Goal: Information Seeking & Learning: Compare options

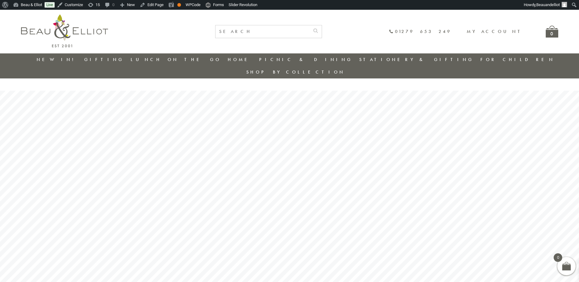
click at [62, 60] on link "New in!" at bounding box center [57, 59] width 41 height 6
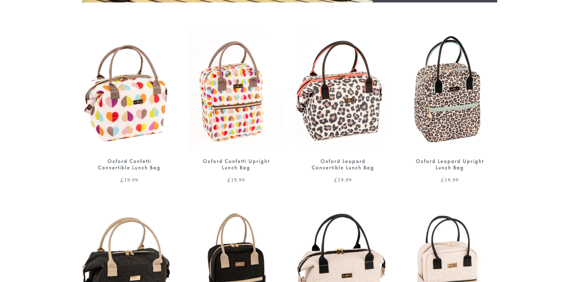
scroll to position [275, 0]
click at [116, 91] on img at bounding box center [129, 91] width 95 height 122
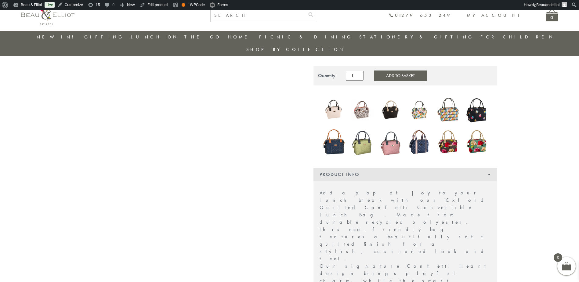
scroll to position [81, 0]
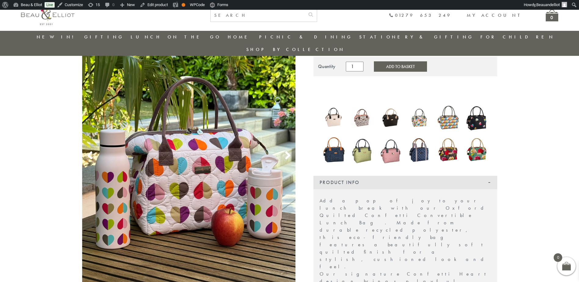
click at [290, 151] on use at bounding box center [287, 155] width 5 height 8
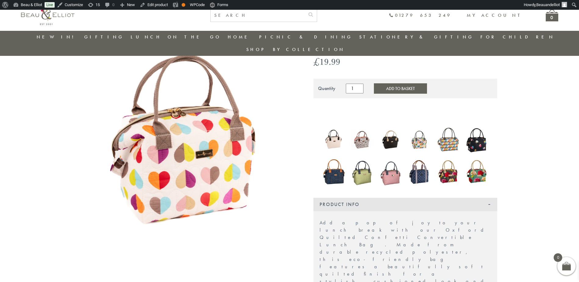
scroll to position [48, 0]
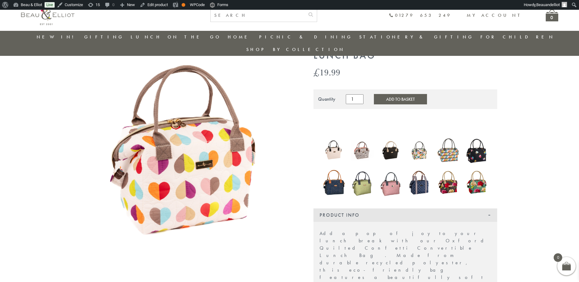
click at [290, 150] on img at bounding box center [189, 145] width 214 height 213
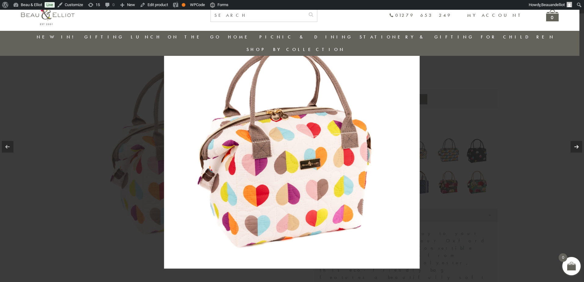
click at [577, 148] on link at bounding box center [576, 147] width 12 height 12
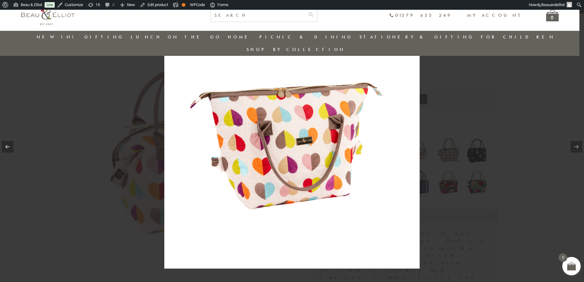
click at [578, 66] on div at bounding box center [292, 141] width 584 height 282
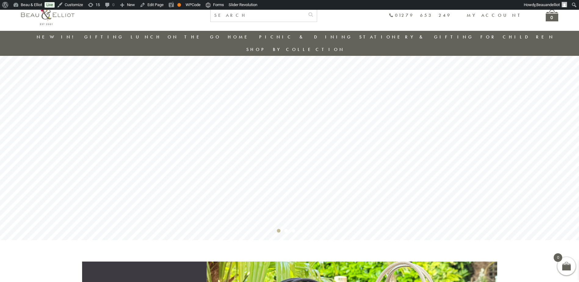
scroll to position [48, 0]
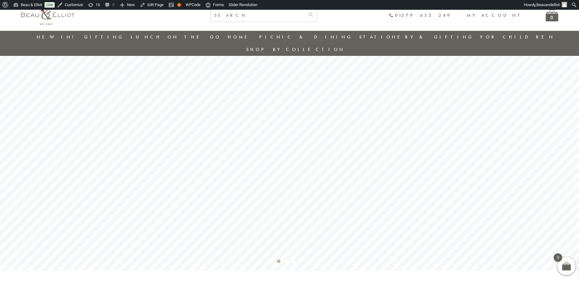
click at [54, 36] on link "New in!" at bounding box center [57, 37] width 41 height 6
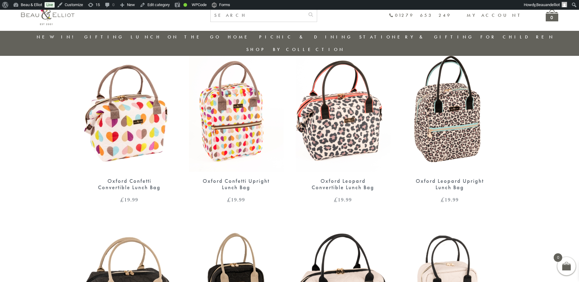
scroll to position [231, 0]
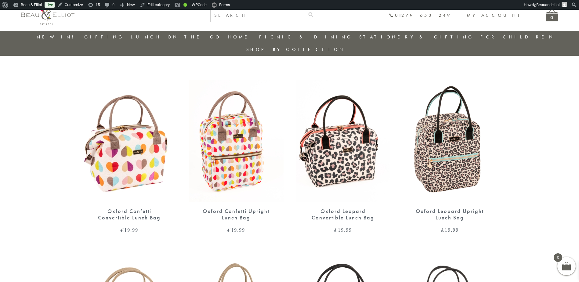
scroll to position [211, 0]
click at [361, 130] on img at bounding box center [343, 141] width 95 height 122
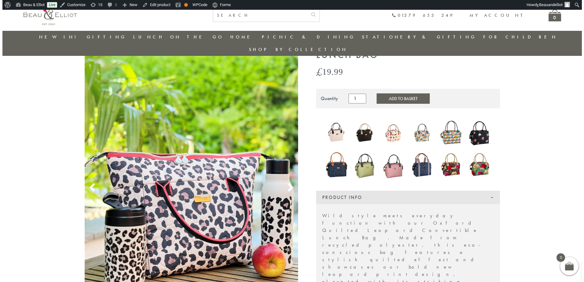
scroll to position [48, 0]
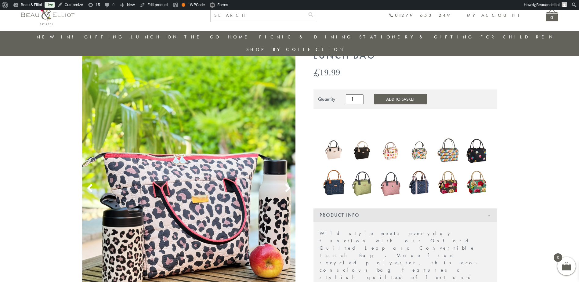
click at [154, 188] on img at bounding box center [189, 181] width 214 height 285
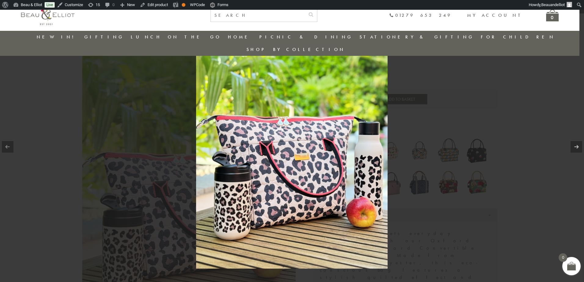
click at [316, 155] on img at bounding box center [291, 140] width 191 height 255
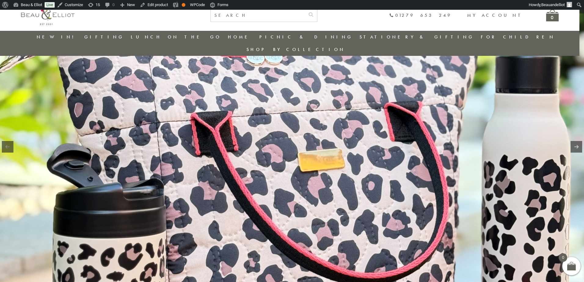
click at [412, 182] on img at bounding box center [291, 111] width 586 height 781
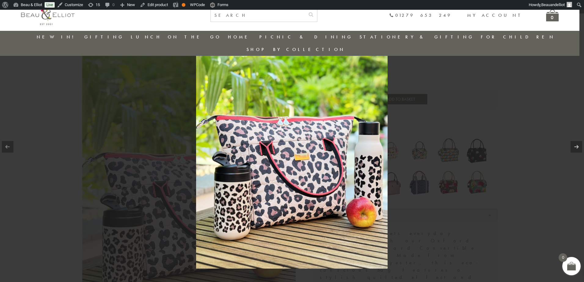
click at [504, 182] on div at bounding box center [292, 141] width 584 height 282
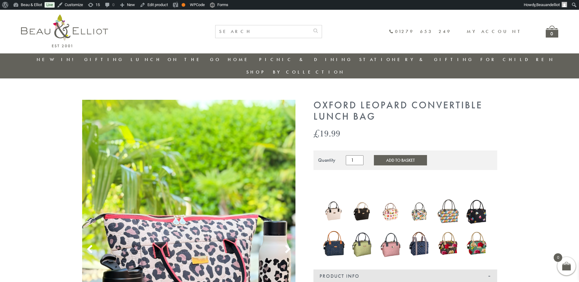
click at [60, 60] on link "New in!" at bounding box center [57, 59] width 41 height 6
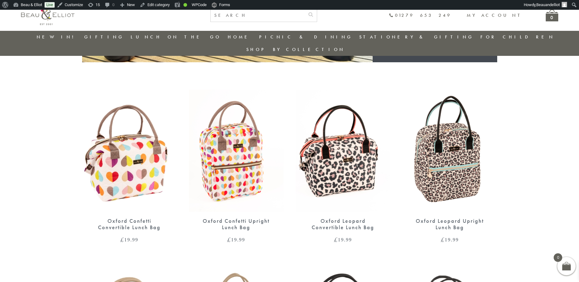
scroll to position [201, 0]
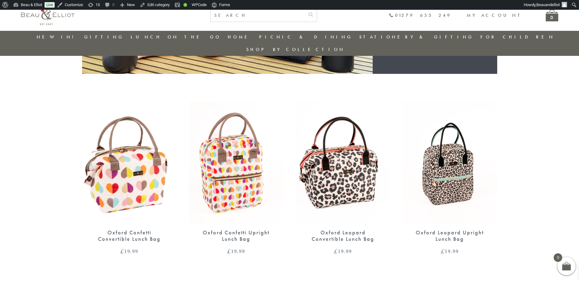
scroll to position [190, 0]
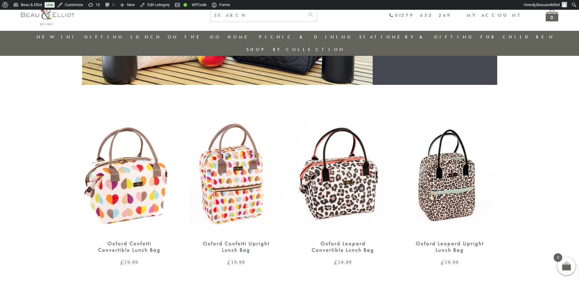
scroll to position [179, 0]
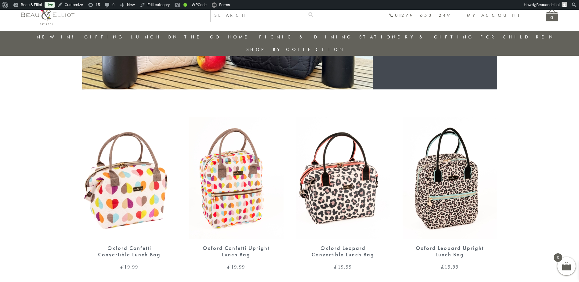
scroll to position [179, 0]
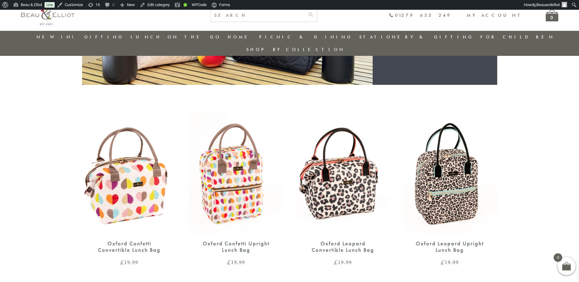
click at [458, 206] on img at bounding box center [450, 173] width 95 height 122
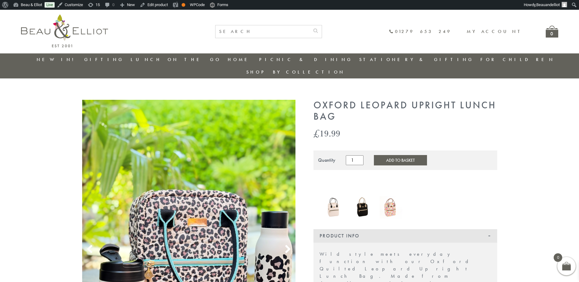
click at [57, 60] on link "New in!" at bounding box center [57, 59] width 41 height 6
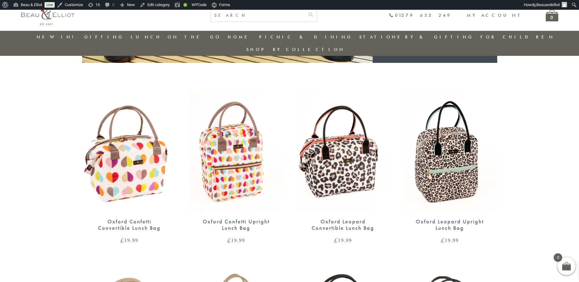
scroll to position [201, 0]
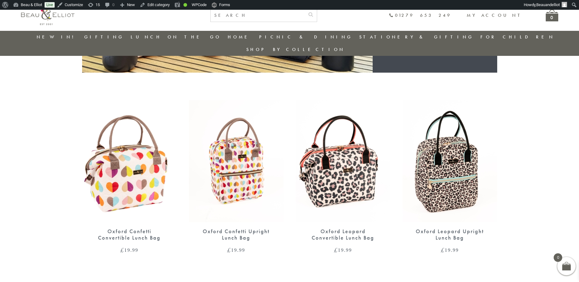
scroll to position [190, 0]
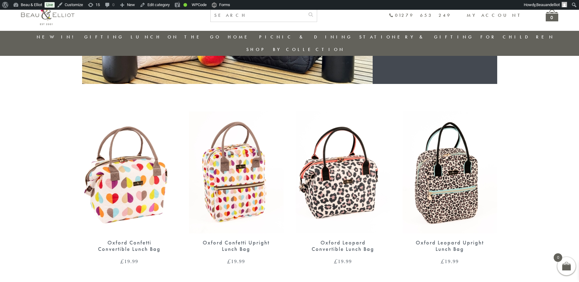
scroll to position [180, 0]
click at [232, 176] on img at bounding box center [236, 173] width 95 height 122
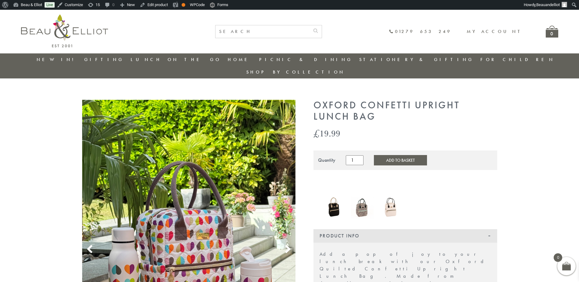
click at [63, 58] on link "New in!" at bounding box center [57, 59] width 41 height 6
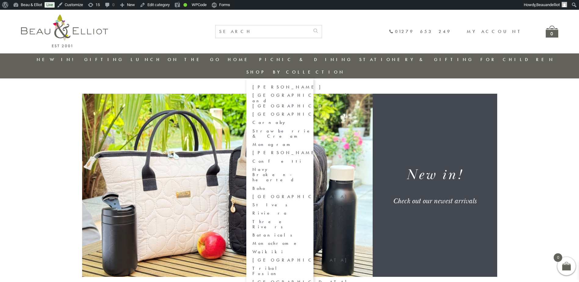
drag, startPoint x: 510, startPoint y: 74, endPoint x: 491, endPoint y: 83, distance: 20.9
click at [307, 85] on link "[PERSON_NAME]" at bounding box center [279, 87] width 55 height 5
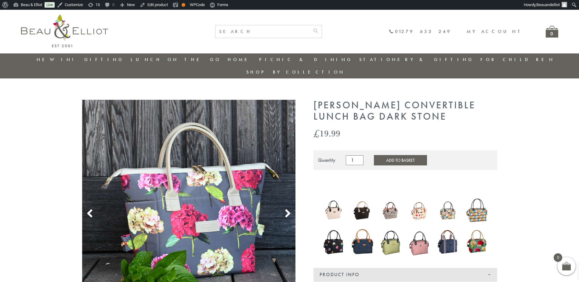
click at [75, 31] on img at bounding box center [64, 30] width 87 height 33
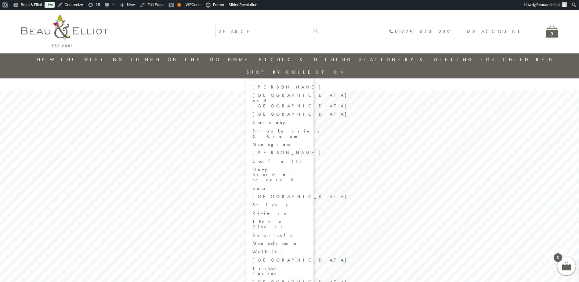
click at [307, 93] on link "[GEOGRAPHIC_DATA] and [GEOGRAPHIC_DATA]" at bounding box center [279, 101] width 55 height 16
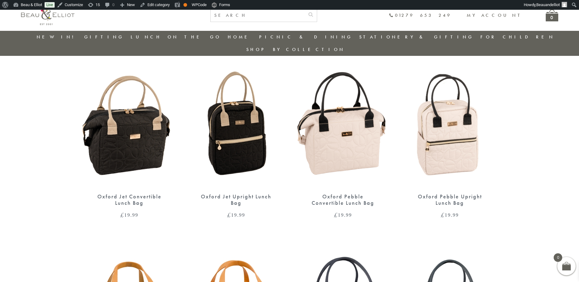
scroll to position [201, 0]
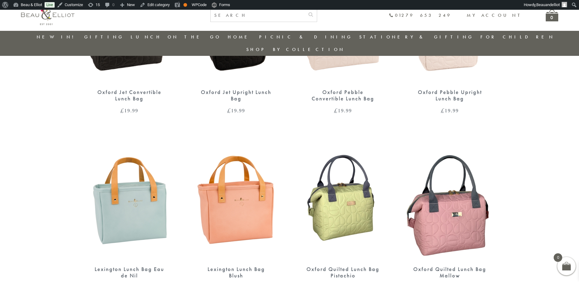
scroll to position [312, 0]
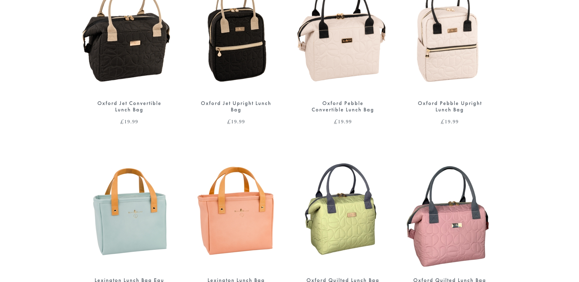
scroll to position [325, 0]
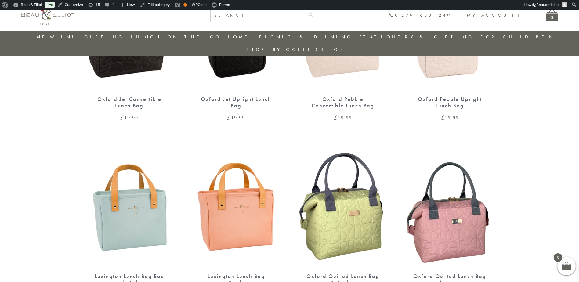
scroll to position [312, 0]
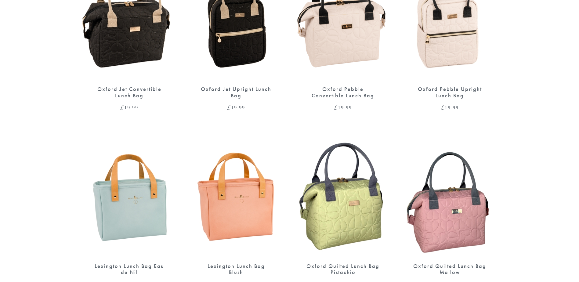
drag, startPoint x: 0, startPoint y: 0, endPoint x: 339, endPoint y: 192, distance: 389.8
click at [339, 192] on img at bounding box center [343, 196] width 95 height 122
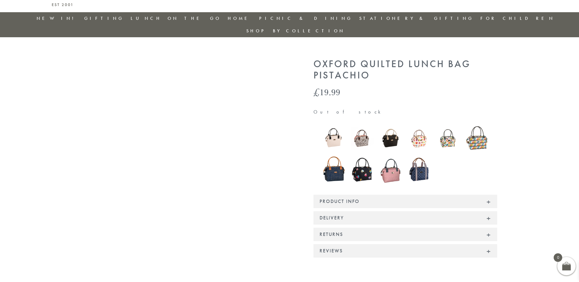
scroll to position [31, 0]
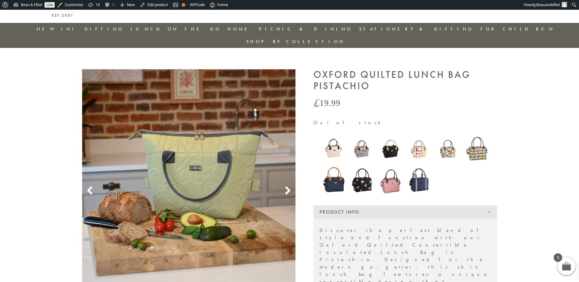
click at [283, 186] on icon at bounding box center [287, 190] width 9 height 9
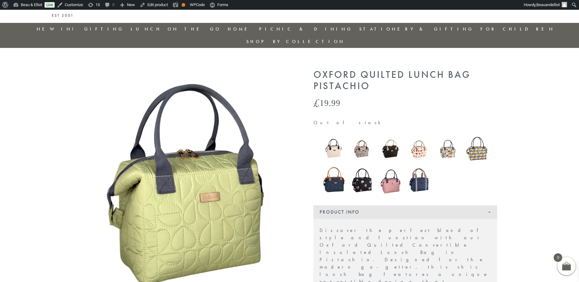
click at [283, 186] on icon at bounding box center [287, 190] width 9 height 9
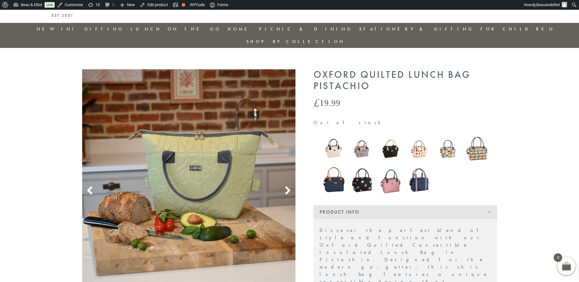
click at [285, 184] on div at bounding box center [287, 189] width 9 height 11
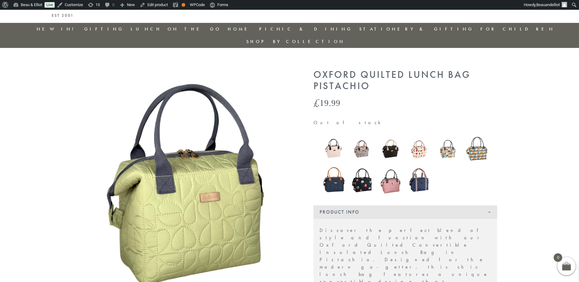
click at [285, 184] on div at bounding box center [287, 189] width 9 height 11
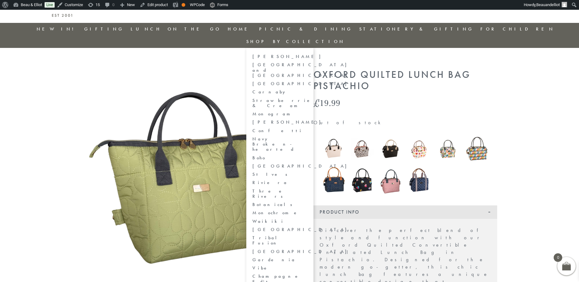
click at [307, 62] on link "[GEOGRAPHIC_DATA] and [GEOGRAPHIC_DATA]" at bounding box center [279, 70] width 55 height 16
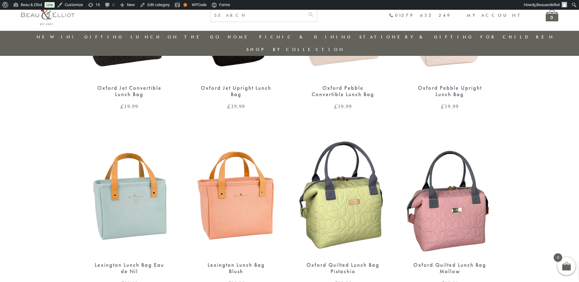
scroll to position [323, 0]
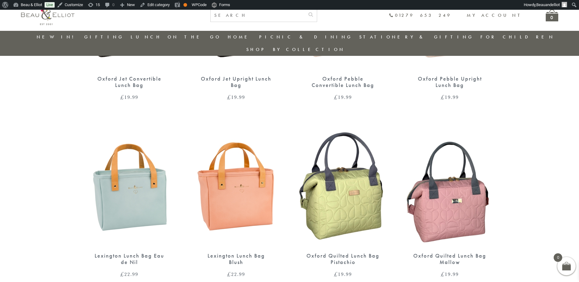
click at [340, 192] on img at bounding box center [343, 186] width 95 height 122
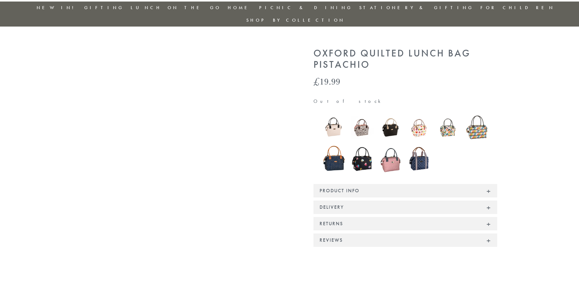
scroll to position [61, 0]
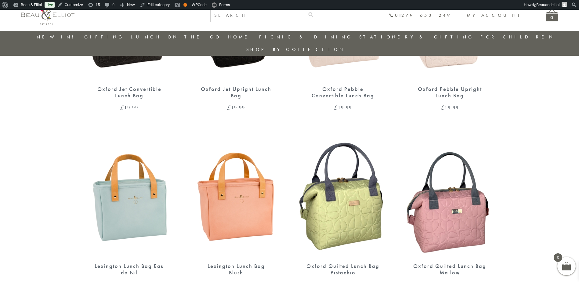
scroll to position [311, 0]
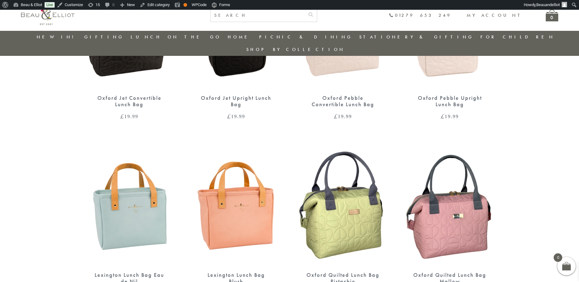
scroll to position [301, 0]
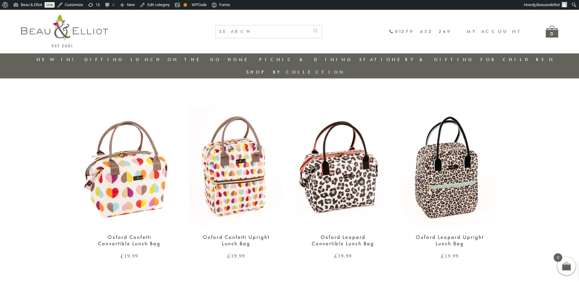
click at [62, 60] on link "New in!" at bounding box center [57, 59] width 41 height 6
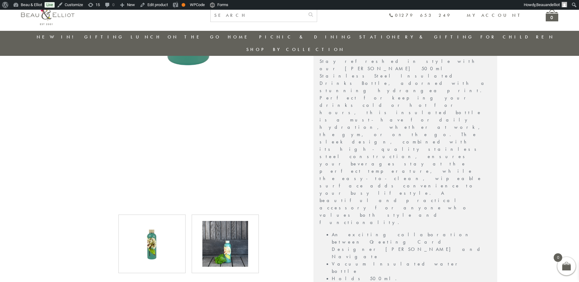
scroll to position [201, 0]
click at [243, 221] on img at bounding box center [225, 244] width 46 height 46
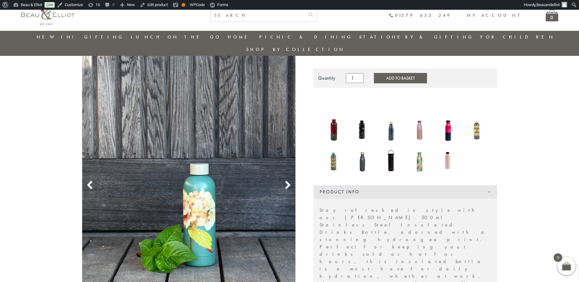
scroll to position [48, 0]
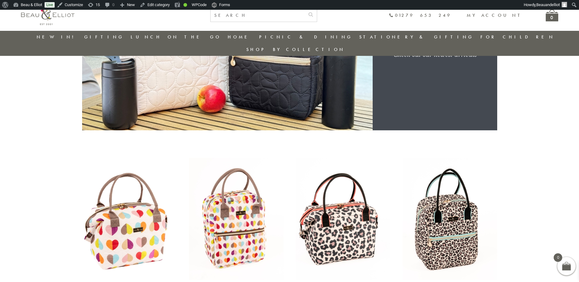
scroll to position [201, 0]
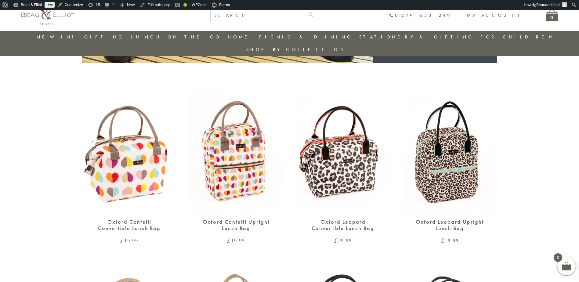
drag, startPoint x: 136, startPoint y: 161, endPoint x: 163, endPoint y: 172, distance: 29.3
click at [136, 161] on img at bounding box center [129, 152] width 95 height 122
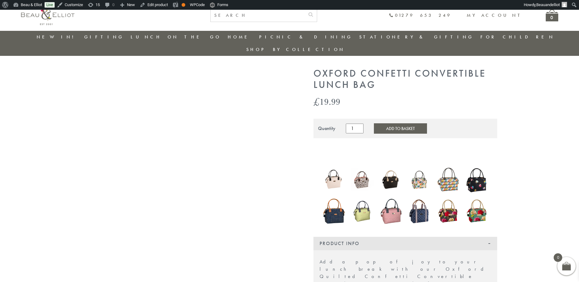
scroll to position [18, 0]
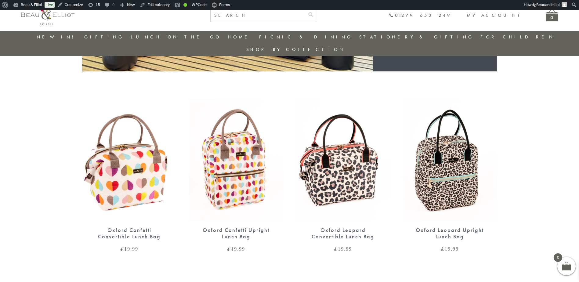
scroll to position [192, 0]
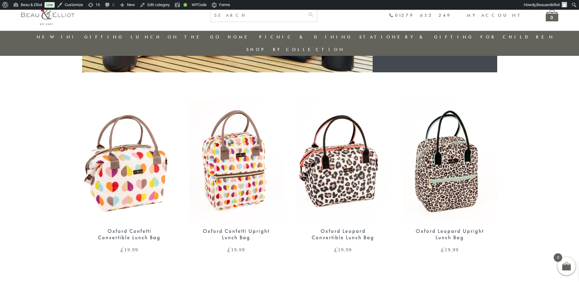
drag, startPoint x: 256, startPoint y: 132, endPoint x: 321, endPoint y: 108, distance: 68.8
click at [256, 132] on img at bounding box center [236, 161] width 95 height 122
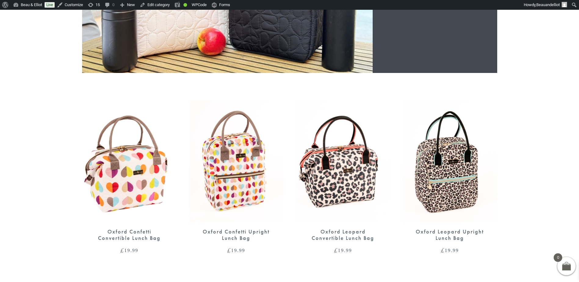
scroll to position [191, 0]
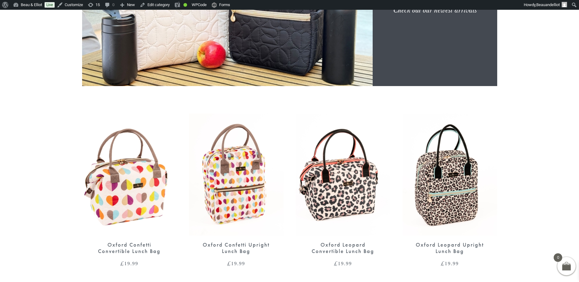
click at [327, 142] on img at bounding box center [343, 175] width 95 height 122
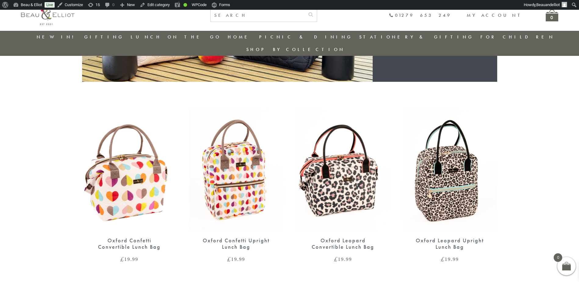
scroll to position [182, 0]
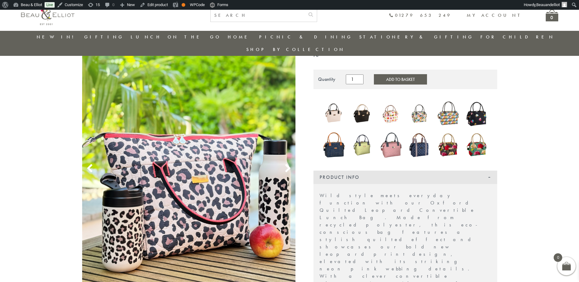
scroll to position [79, 0]
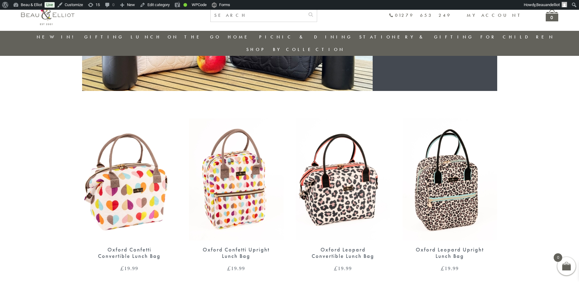
click at [433, 169] on img at bounding box center [450, 179] width 95 height 122
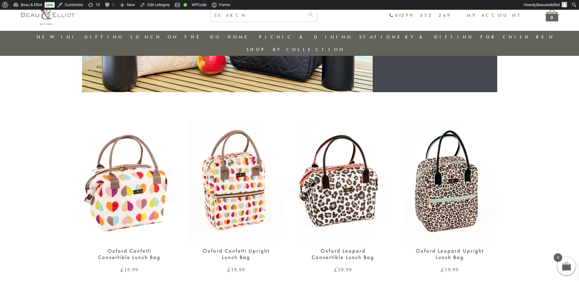
scroll to position [172, 0]
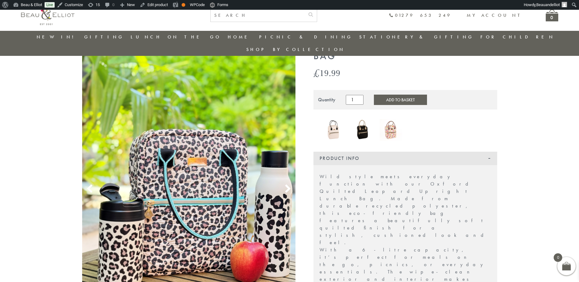
scroll to position [48, 0]
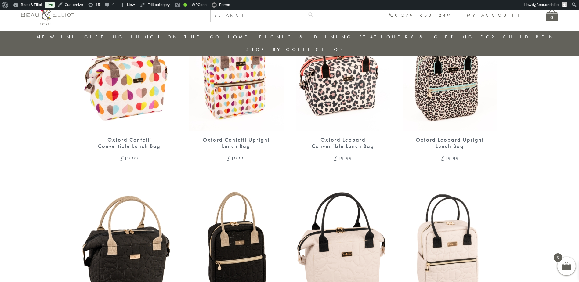
scroll to position [283, 0]
click at [140, 204] on img at bounding box center [129, 246] width 95 height 122
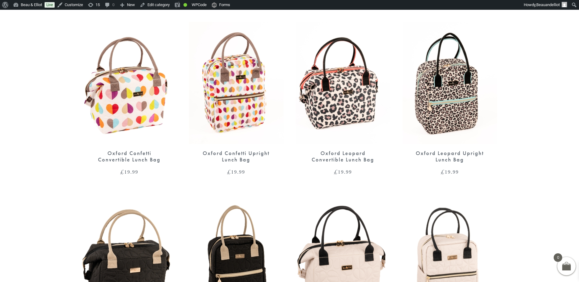
scroll to position [277, 0]
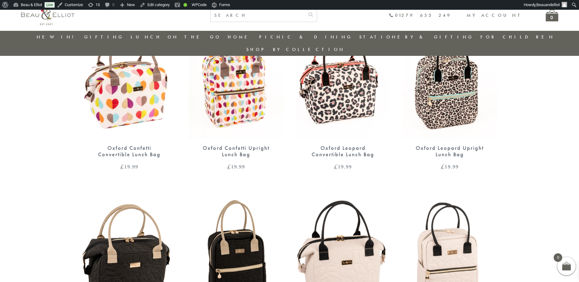
click at [237, 238] on img at bounding box center [236, 255] width 95 height 122
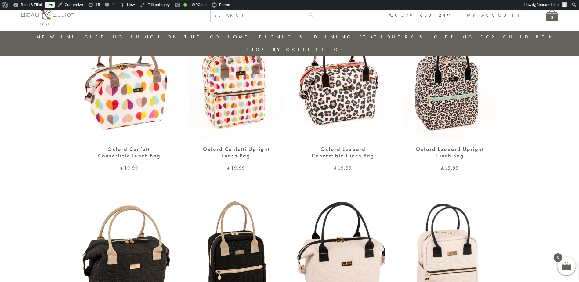
scroll to position [273, 0]
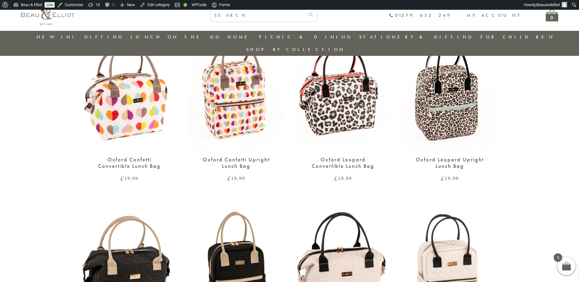
click at [325, 224] on img at bounding box center [343, 266] width 95 height 122
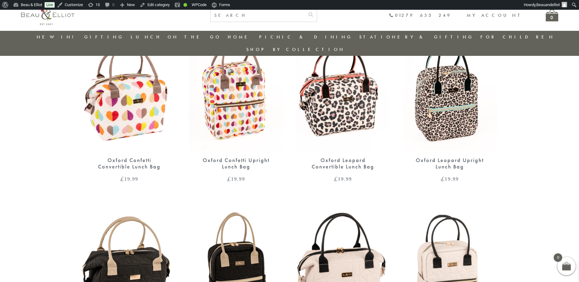
scroll to position [262, 0]
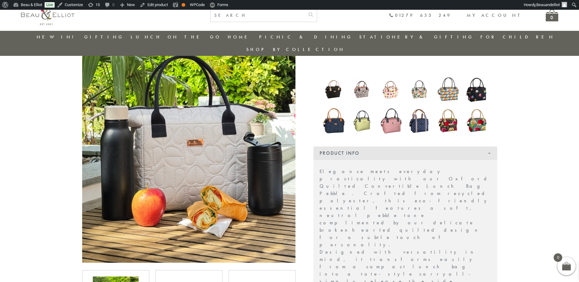
scroll to position [79, 0]
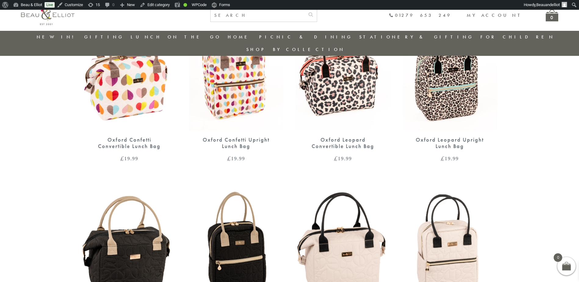
click at [453, 237] on img at bounding box center [450, 247] width 95 height 122
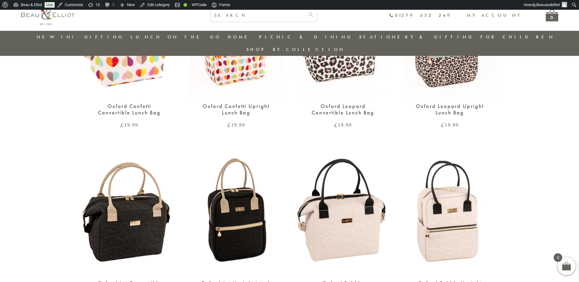
scroll to position [272, 0]
